Goal: Information Seeking & Learning: Learn about a topic

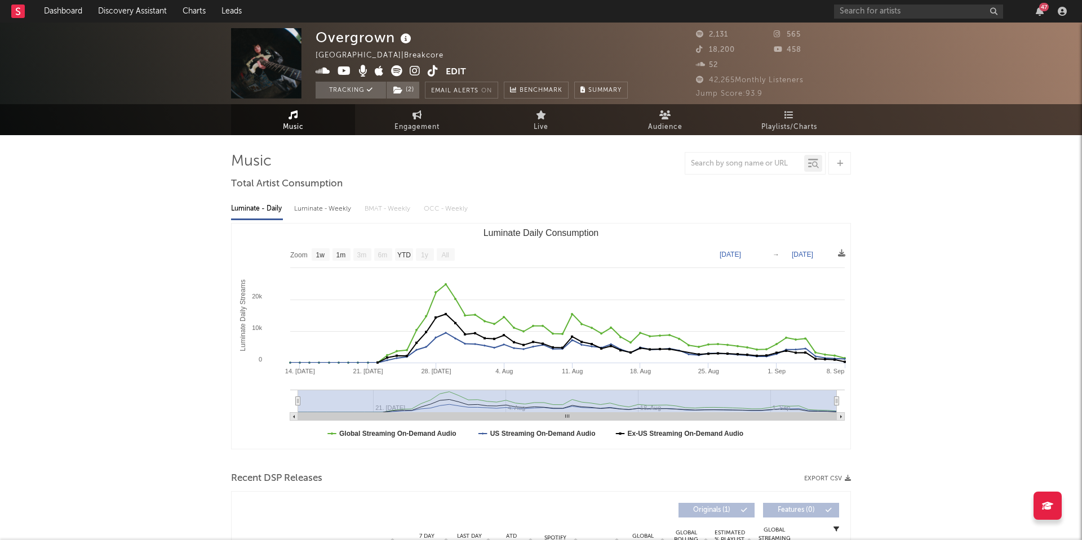
select select "1w"
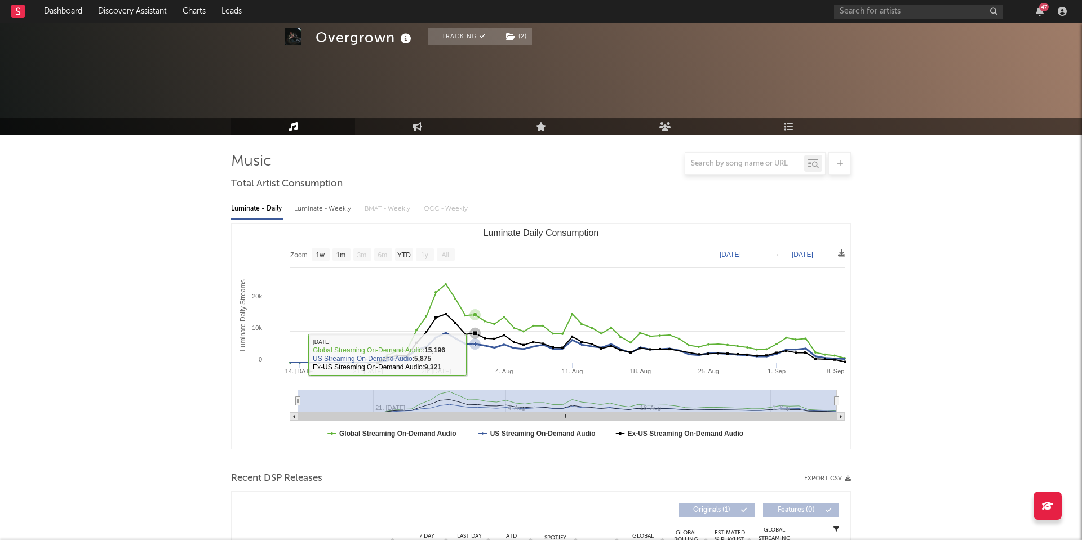
select select "1w"
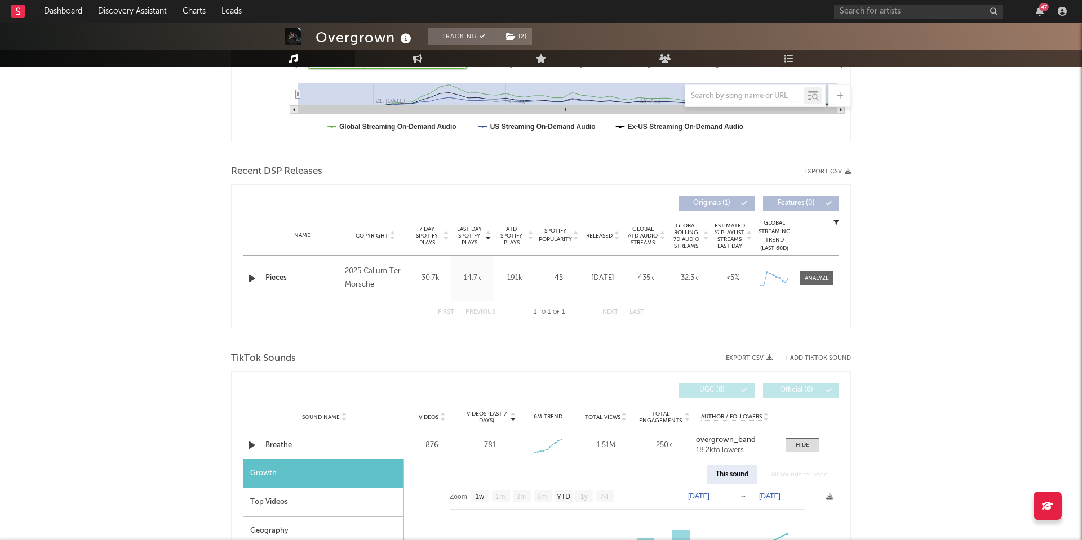
scroll to position [561, 0]
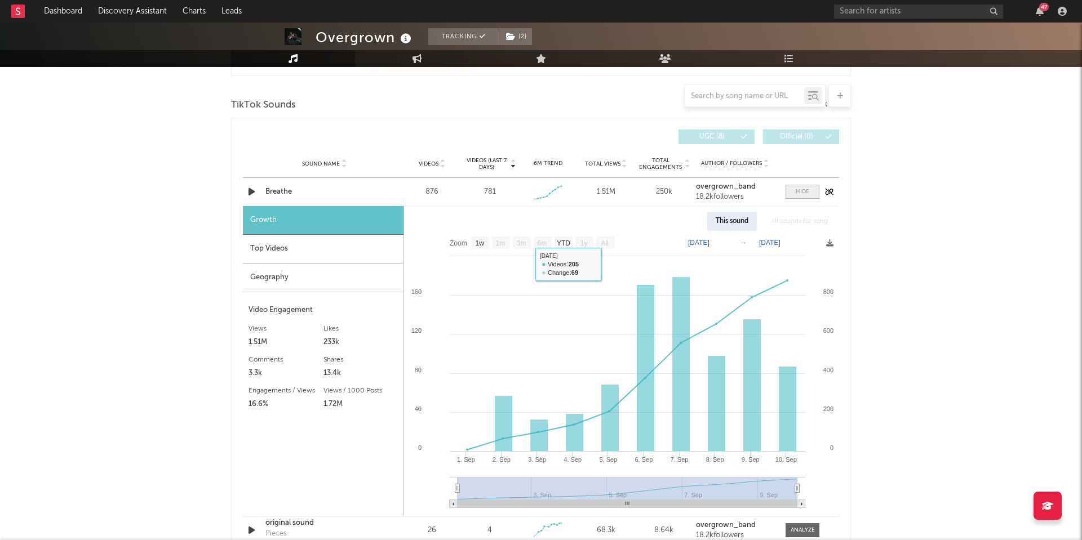
click at [795, 194] on span at bounding box center [803, 192] width 34 height 14
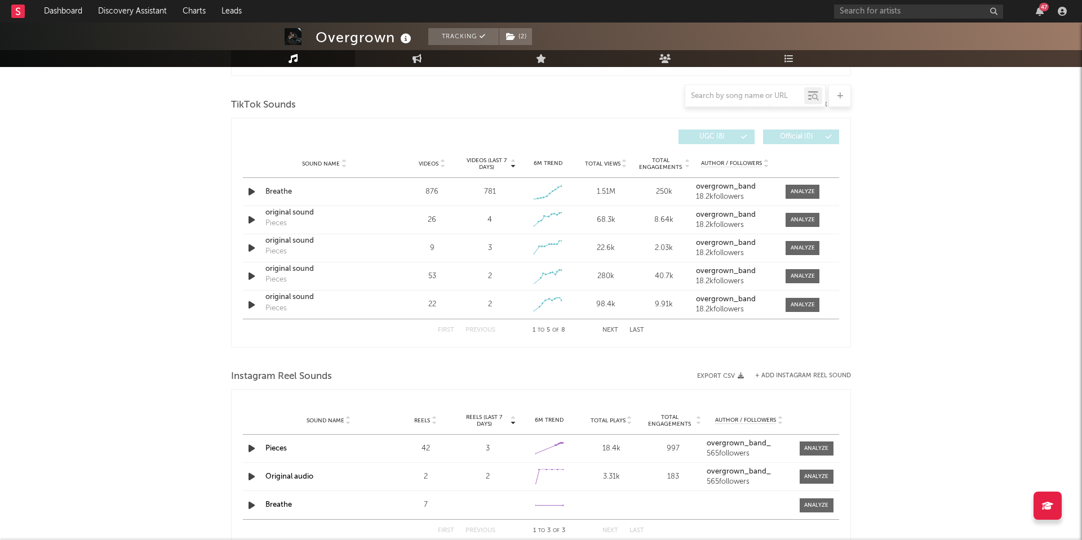
click at [609, 163] on span "Total Views" at bounding box center [603, 164] width 36 height 7
click at [796, 223] on div at bounding box center [803, 220] width 24 height 8
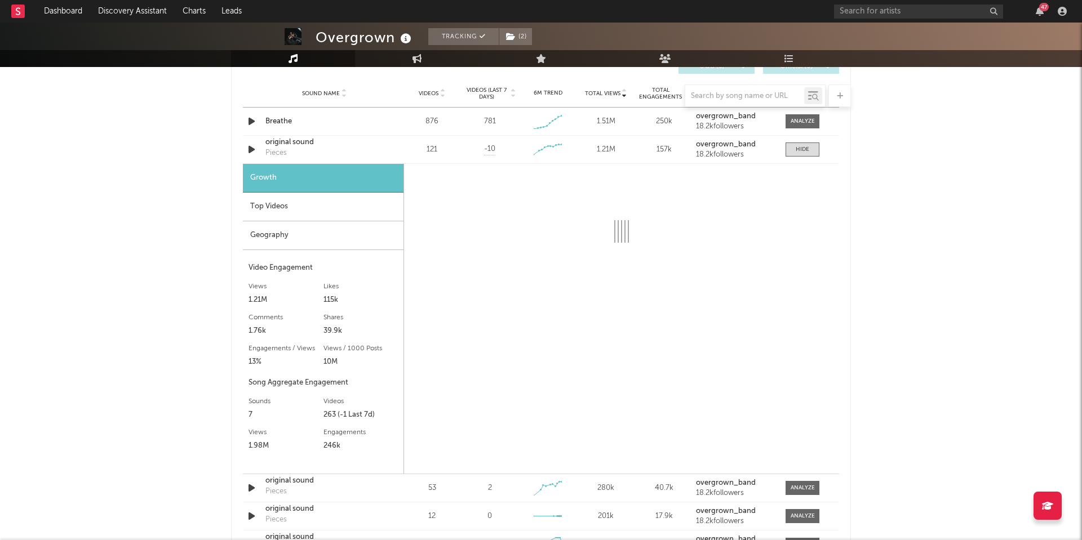
scroll to position [632, 0]
select select "1w"
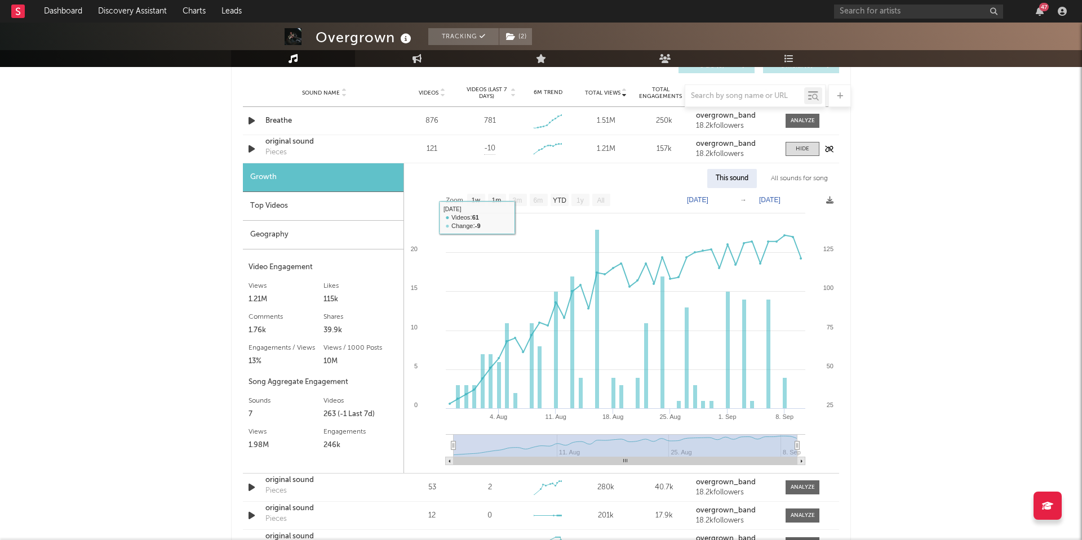
click at [276, 146] on div "original sound" at bounding box center [324, 141] width 118 height 11
click at [288, 150] on div "original sound Pieces" at bounding box center [324, 149] width 118 height 26
click at [289, 140] on div "original sound" at bounding box center [324, 141] width 118 height 11
click at [805, 149] on div at bounding box center [803, 149] width 14 height 8
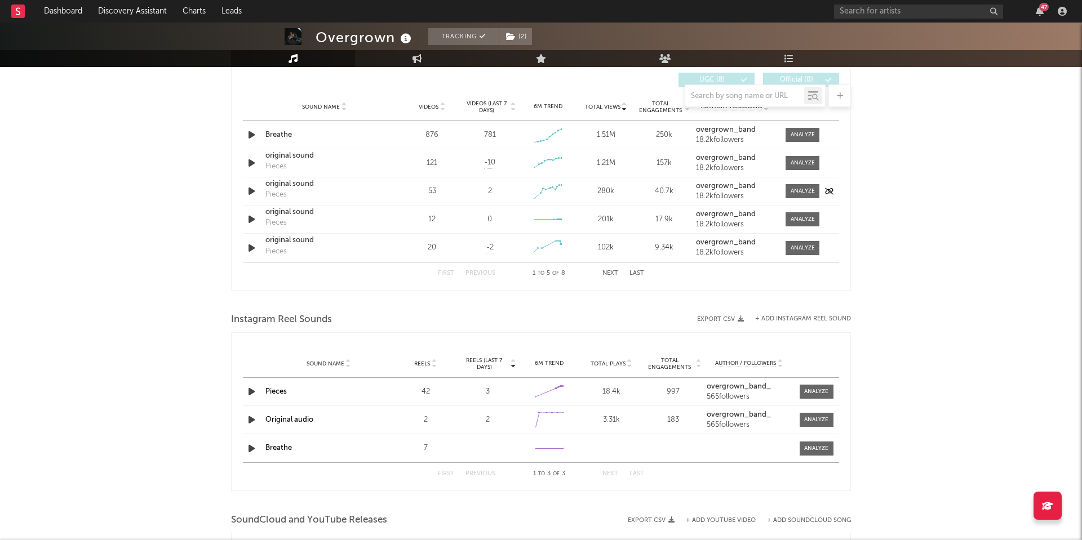
scroll to position [618, 0]
